Goal: Information Seeking & Learning: Learn about a topic

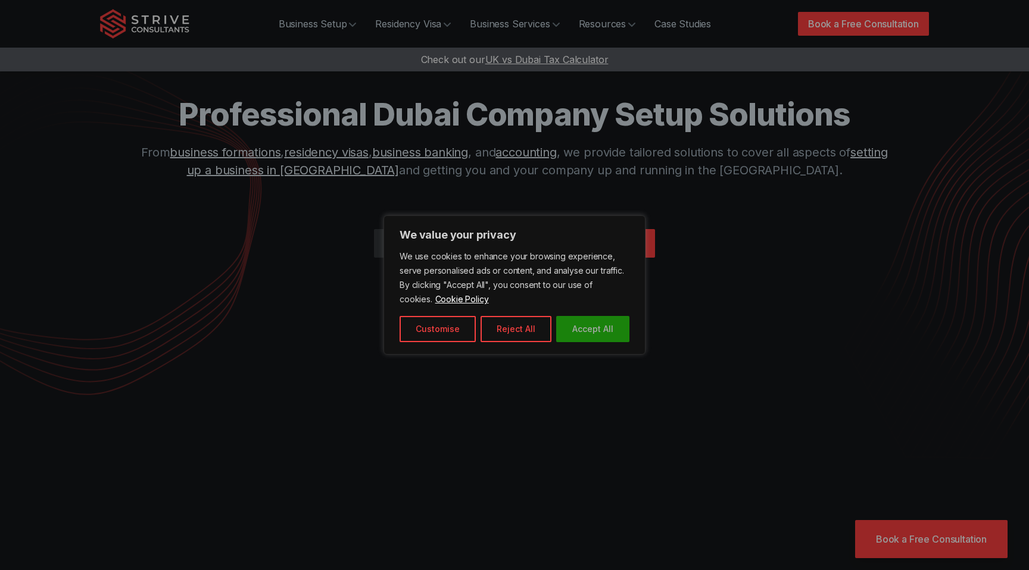
click at [592, 333] on button "Accept All" at bounding box center [592, 329] width 73 height 26
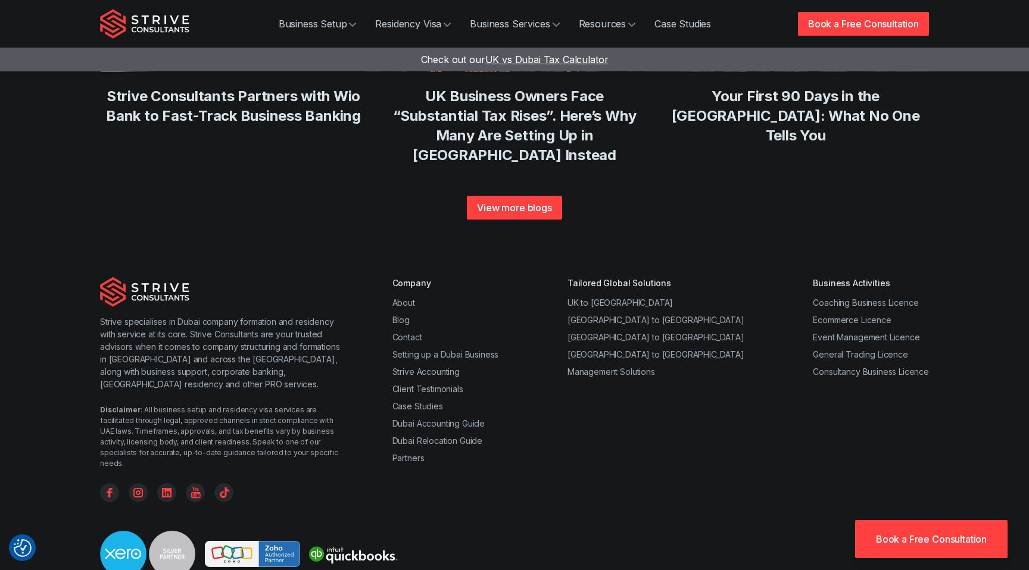
scroll to position [4549, 0]
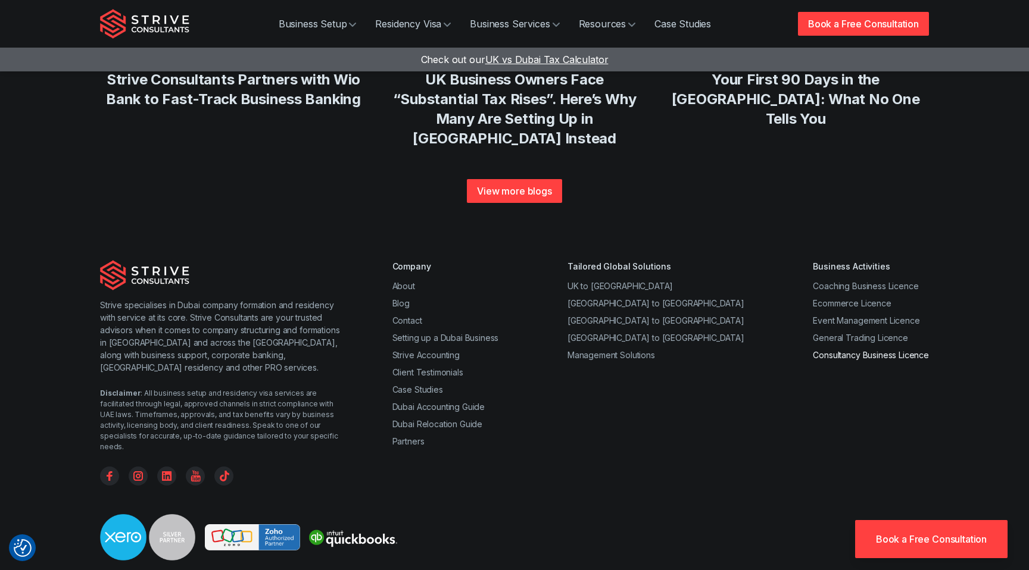
click at [889, 350] on link "Consultancy Business Licence" at bounding box center [871, 355] width 116 height 10
click at [448, 419] on link "Dubai Relocation Guide" at bounding box center [437, 424] width 90 height 10
click at [433, 350] on link "Strive Accounting" at bounding box center [425, 355] width 67 height 10
click at [425, 333] on link "Setting up a Dubai Business" at bounding box center [445, 338] width 107 height 10
click at [409, 260] on div "Company About Blog Contact Setting up a Dubai Business Strive Accounting Client…" at bounding box center [445, 372] width 107 height 225
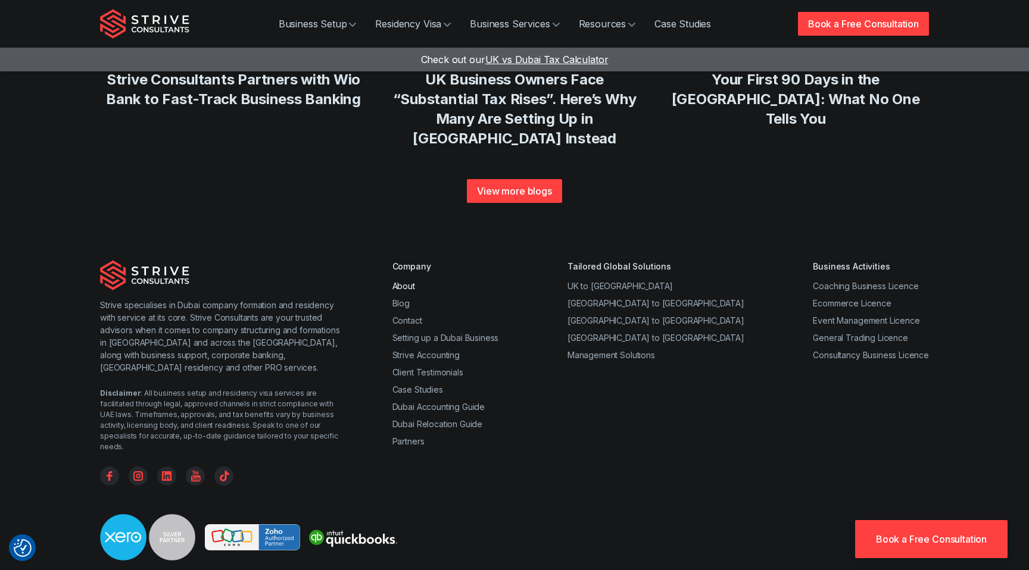
click at [408, 281] on link "About" at bounding box center [403, 286] width 23 height 10
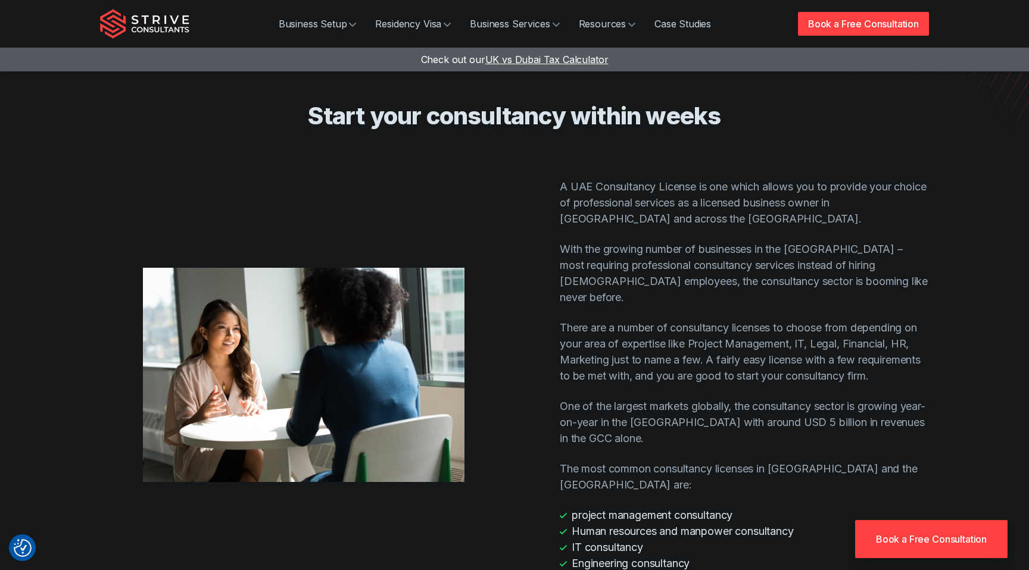
scroll to position [455, 0]
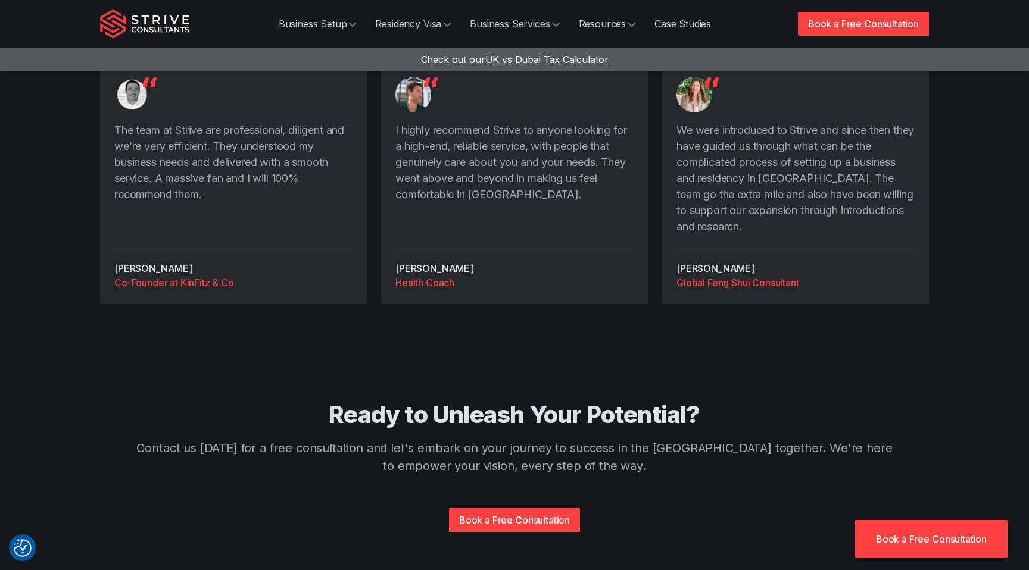
scroll to position [2334, 0]
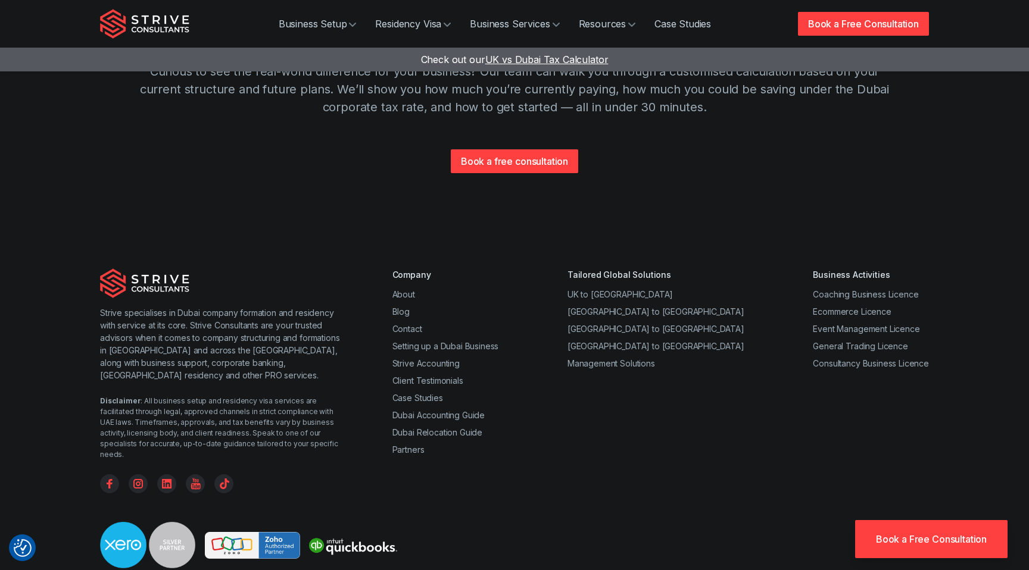
scroll to position [1269, 0]
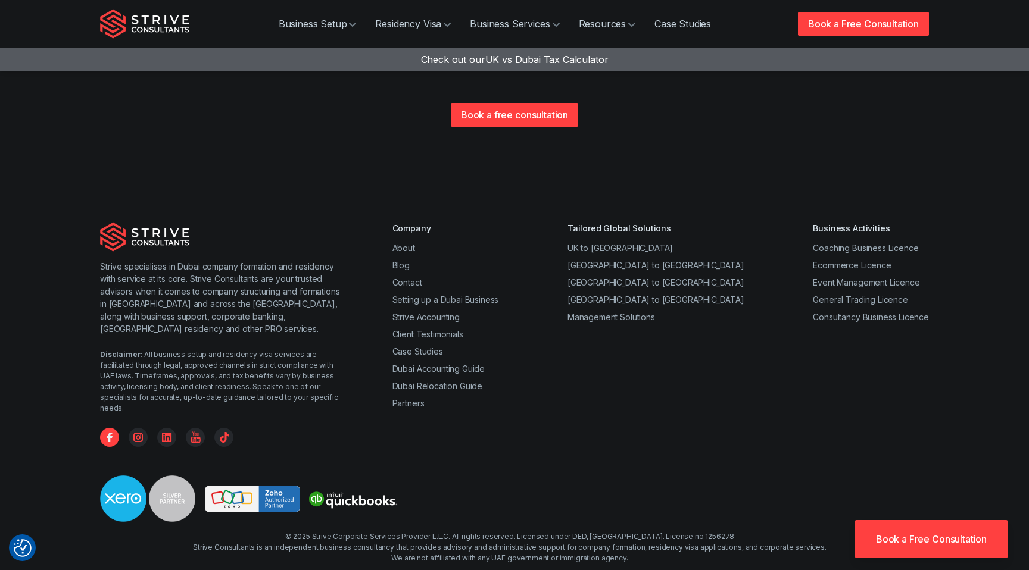
click at [108, 433] on icon "Facebook" at bounding box center [110, 438] width 6 height 10
click at [193, 432] on icon "YouTube" at bounding box center [196, 437] width 10 height 11
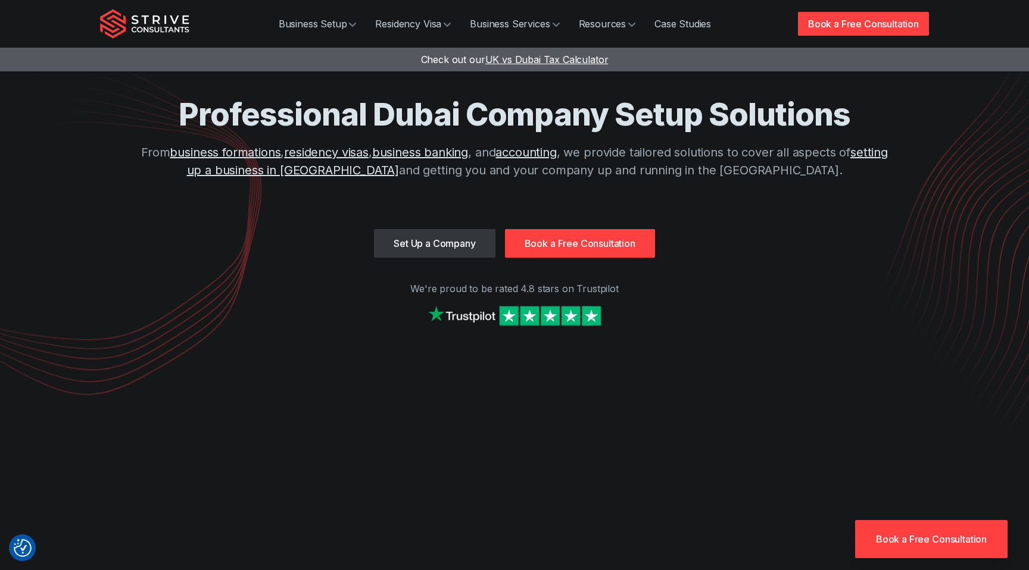
click at [439, 245] on link "Set Up a Company" at bounding box center [434, 243] width 121 height 29
